Goal: Task Accomplishment & Management: Use online tool/utility

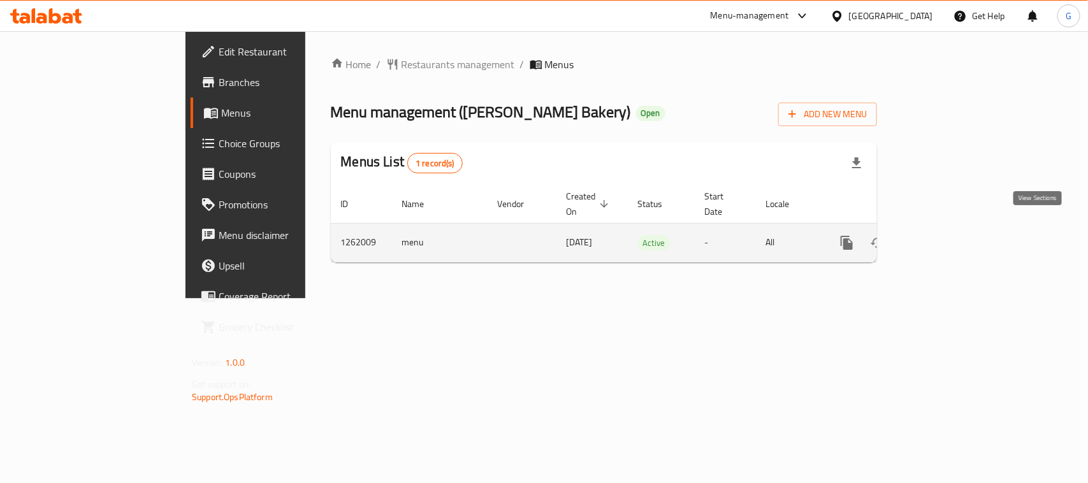
click at [947, 236] on icon "enhanced table" at bounding box center [939, 242] width 15 height 15
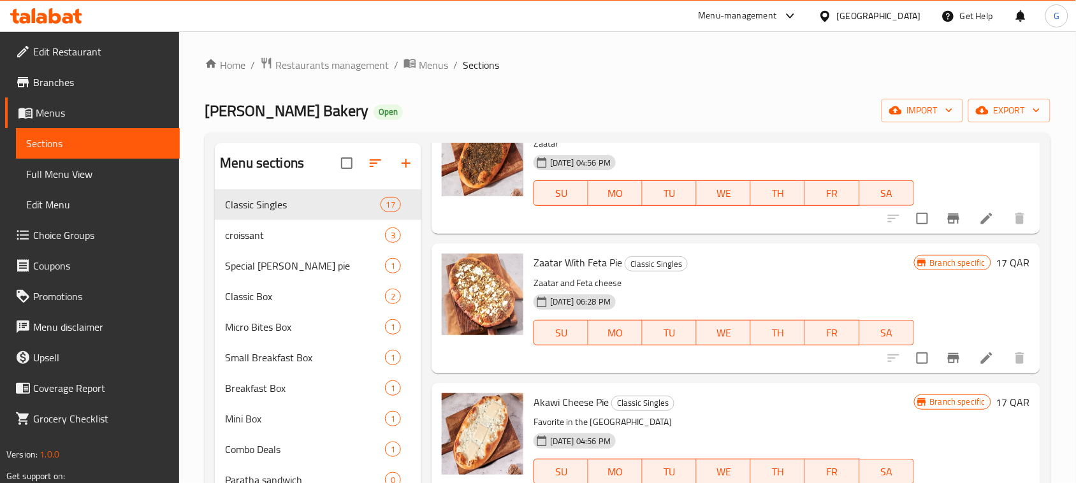
click at [55, 86] on span "Branches" at bounding box center [101, 82] width 136 height 15
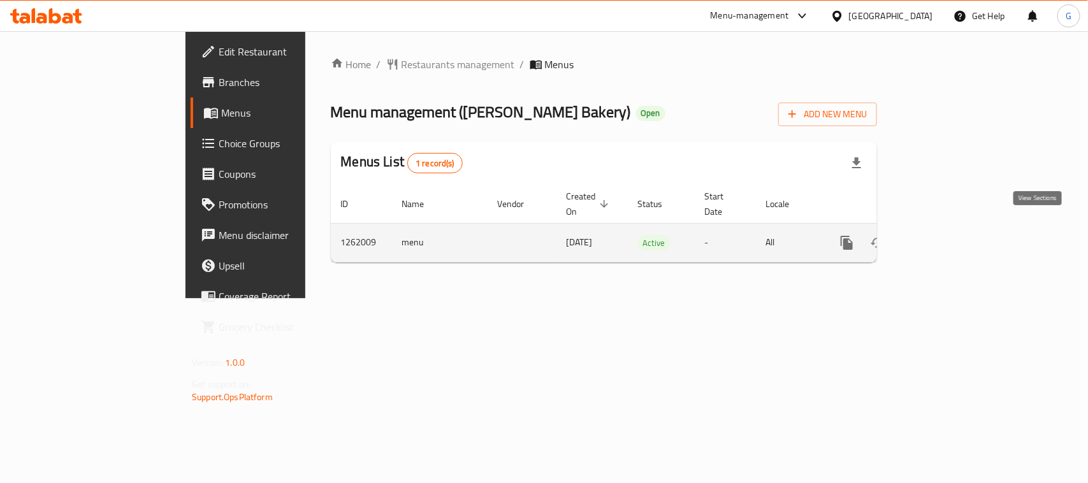
click at [947, 235] on icon "enhanced table" at bounding box center [939, 242] width 15 height 15
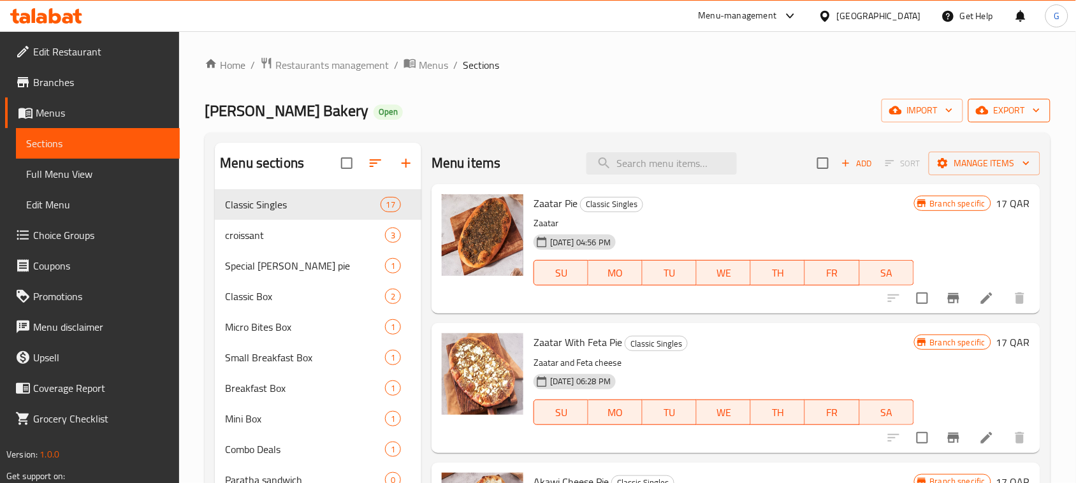
click at [997, 113] on span "export" at bounding box center [1010, 111] width 62 height 16
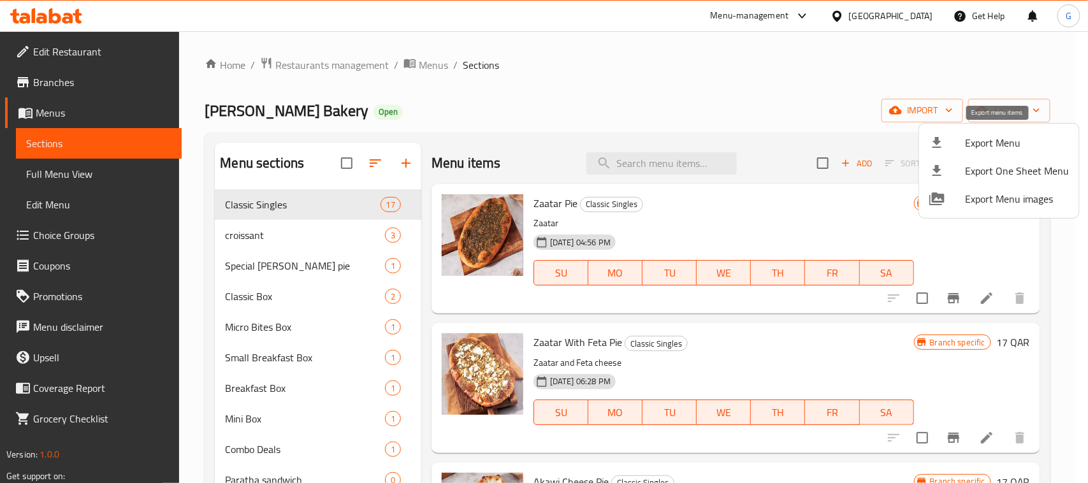
click at [990, 143] on span "Export Menu" at bounding box center [1017, 142] width 104 height 15
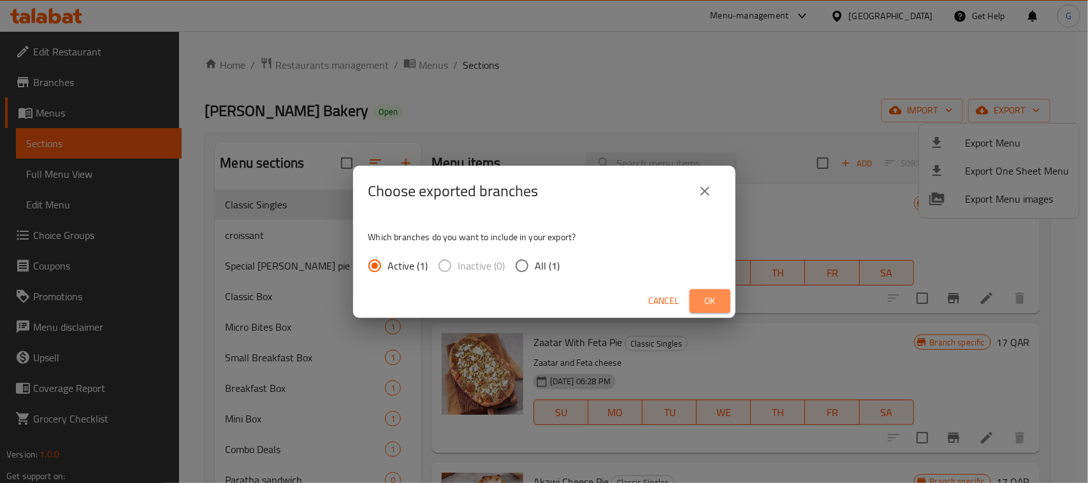
click at [695, 303] on button "Ok" at bounding box center [710, 301] width 41 height 24
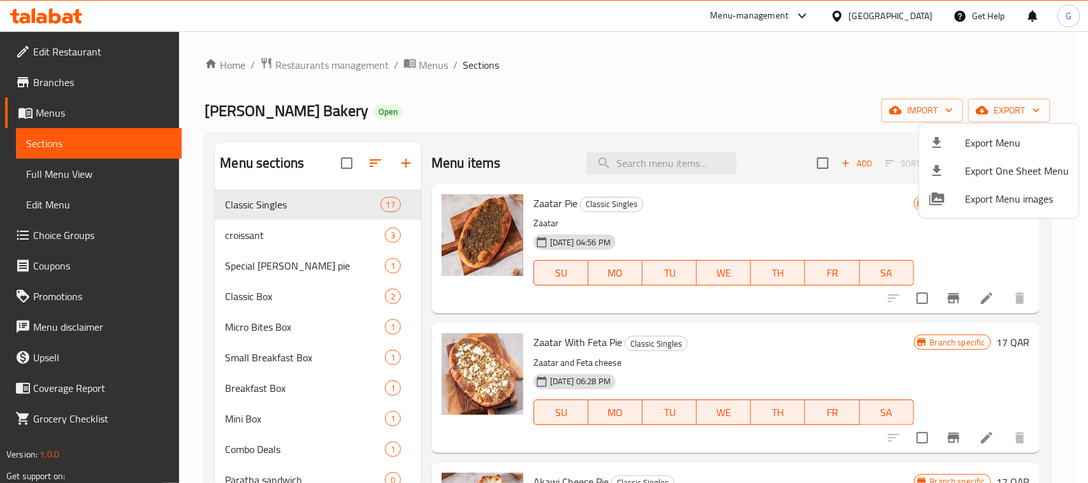
click at [1041, 59] on div at bounding box center [544, 241] width 1088 height 483
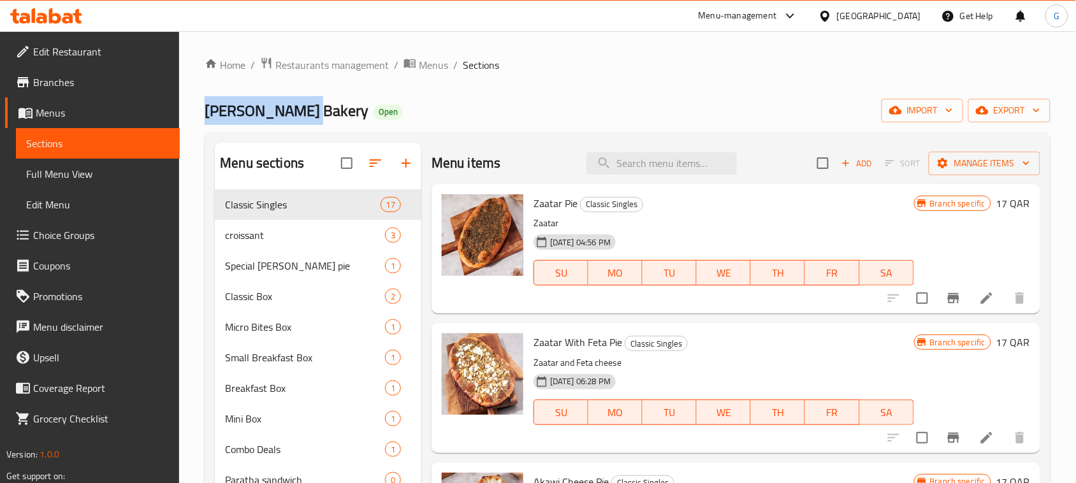
drag, startPoint x: 208, startPoint y: 112, endPoint x: 311, endPoint y: 115, distance: 103.4
click at [311, 115] on span "[PERSON_NAME] Bakery" at bounding box center [287, 110] width 164 height 29
copy span "[PERSON_NAME] Bakery"
